Goal: Transaction & Acquisition: Purchase product/service

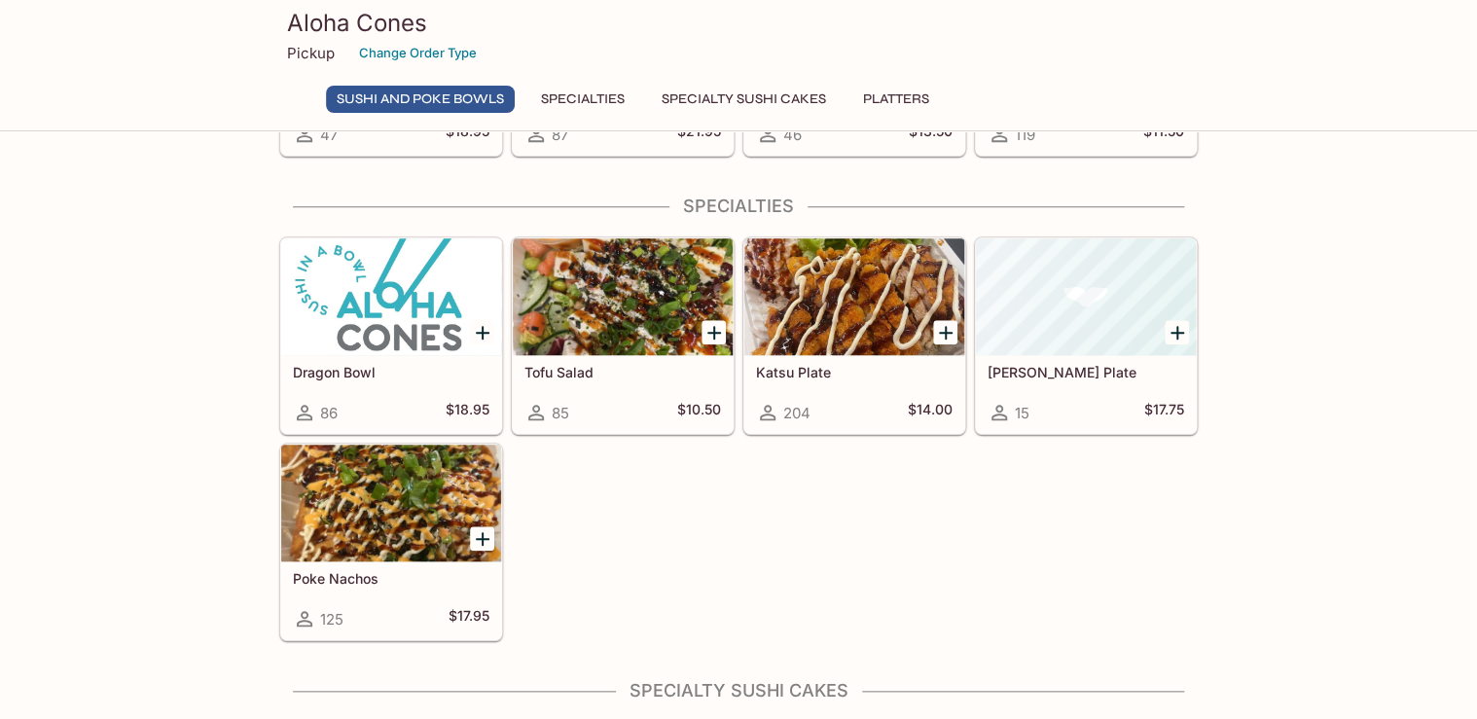
scroll to position [594, 0]
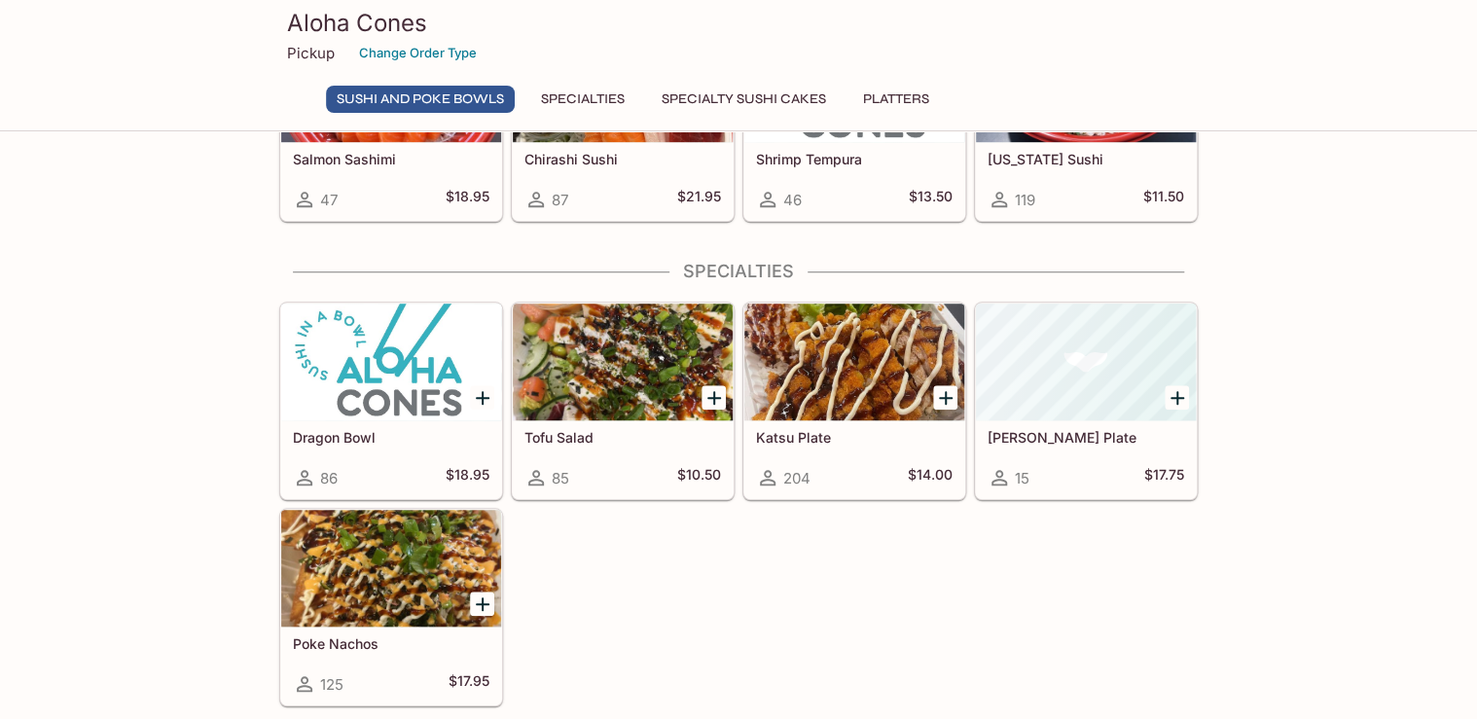
click at [845, 358] on div at bounding box center [854, 362] width 220 height 117
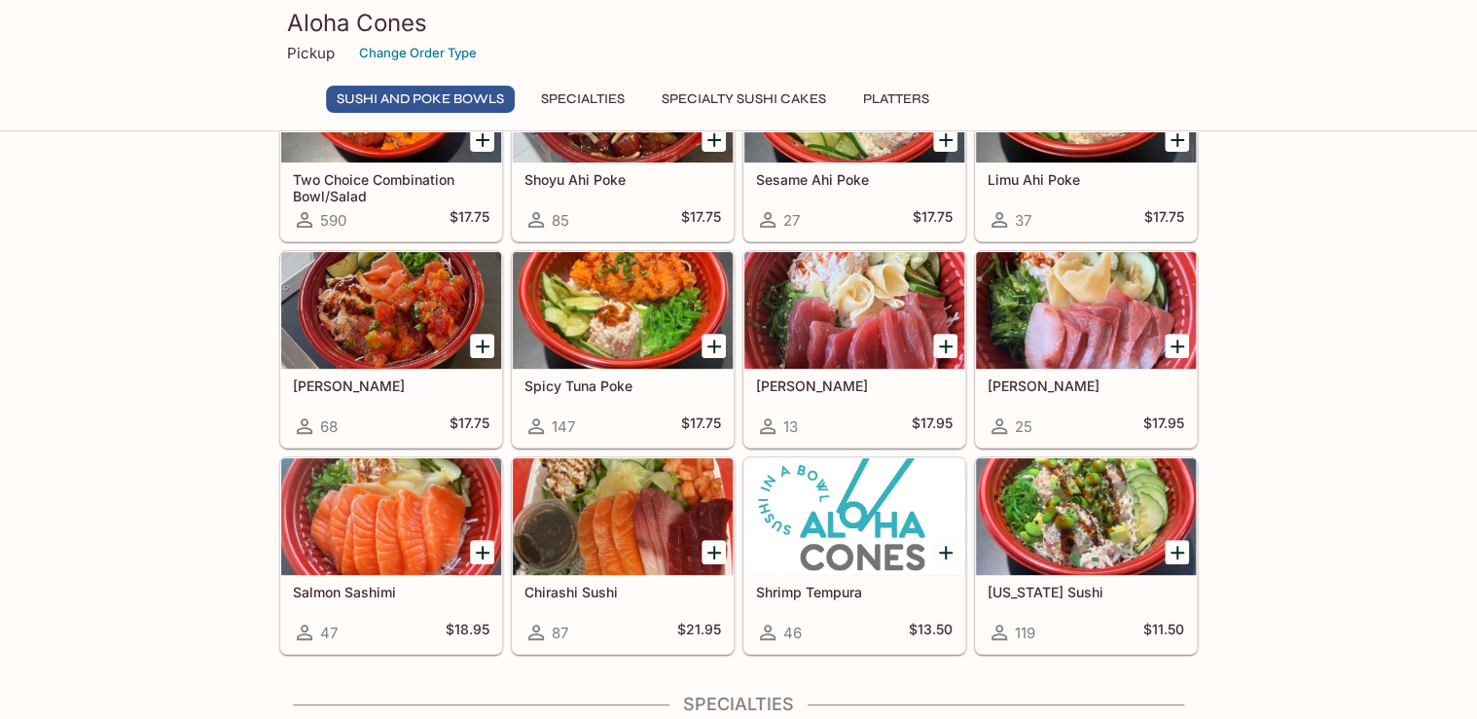
scroll to position [144, 0]
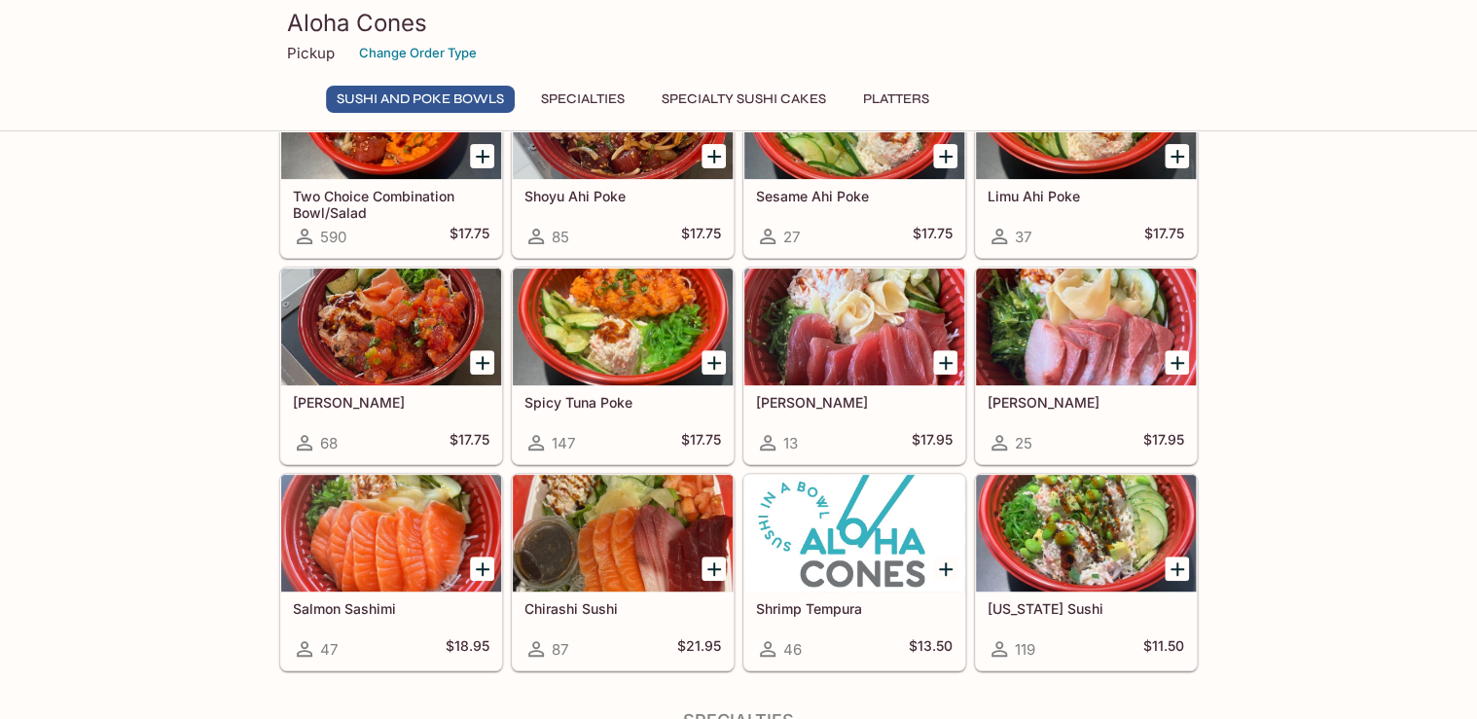
drag, startPoint x: 1472, startPoint y: 243, endPoint x: 1475, endPoint y: 206, distance: 37.1
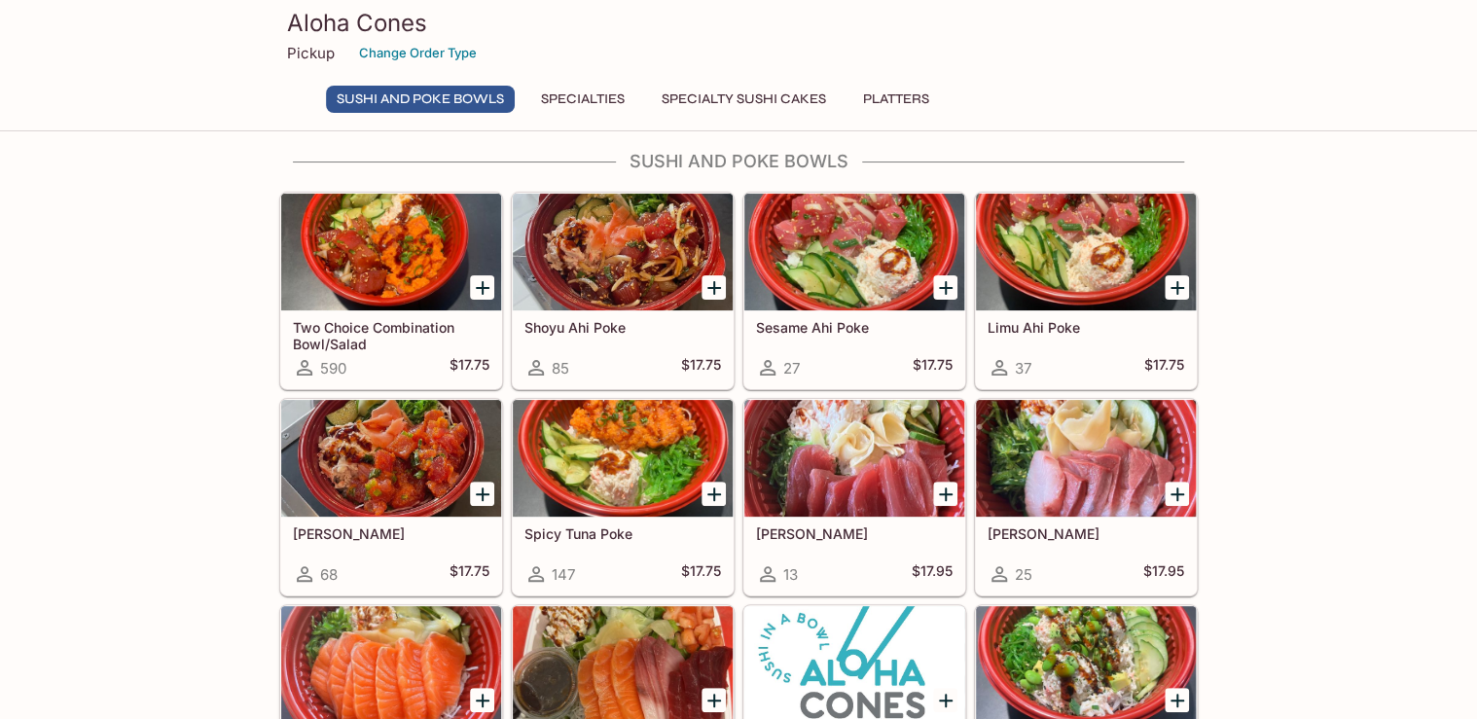
scroll to position [0, 0]
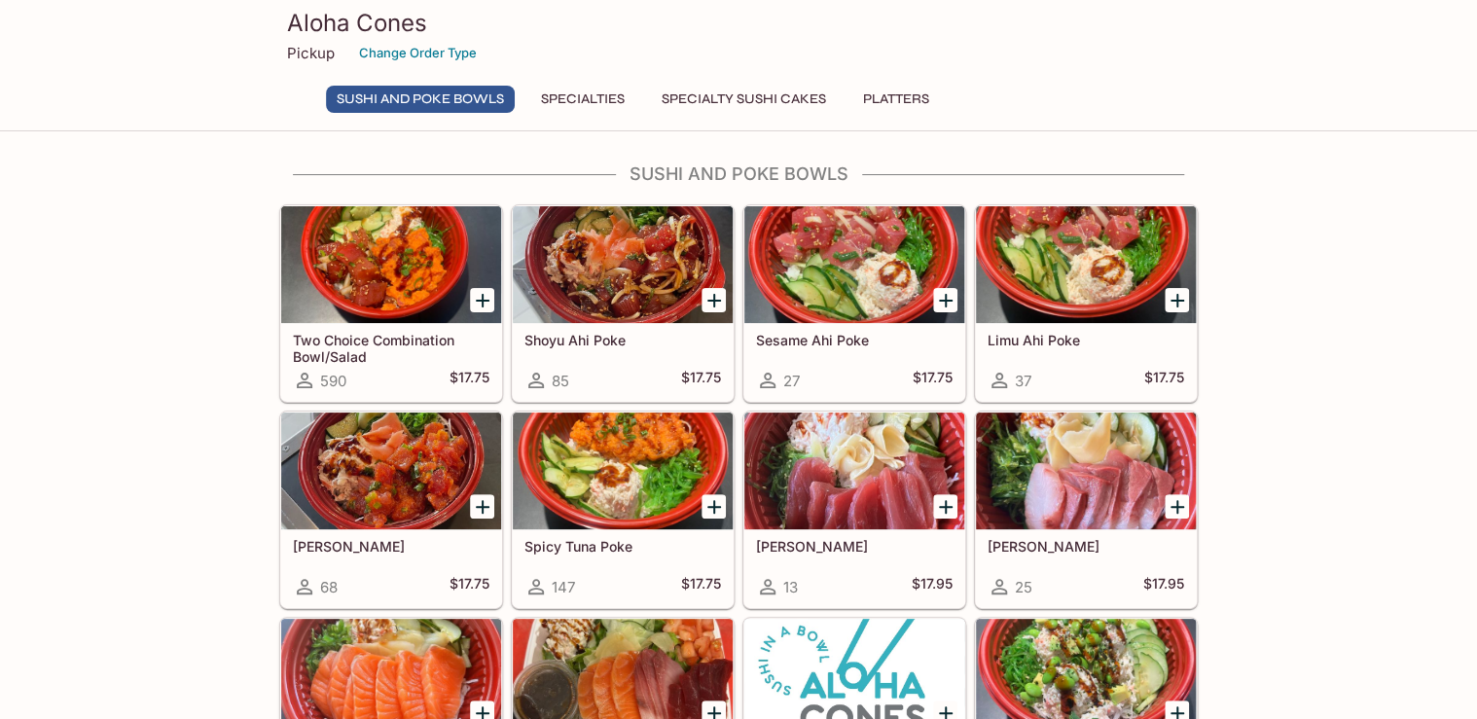
click at [405, 488] on div at bounding box center [391, 471] width 220 height 117
click at [365, 339] on h5 "Two Choice Combination Bowl/Salad" at bounding box center [391, 348] width 197 height 32
